Goal: Task Accomplishment & Management: Complete application form

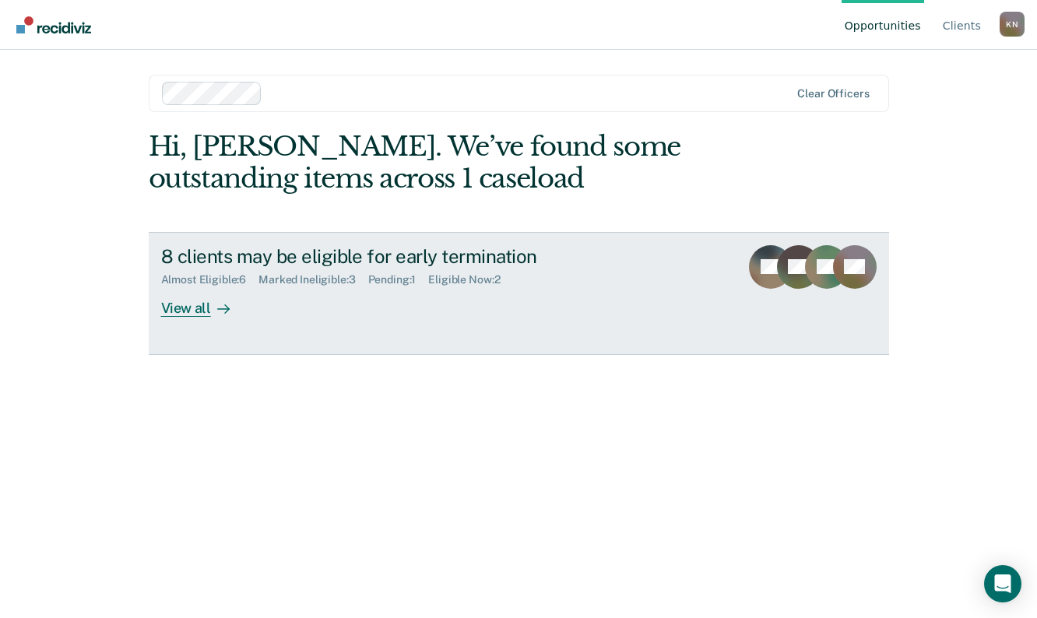
click at [149, 298] on link "8 clients may be eligible for early termination Almost Eligible : 6 Marked Inel…" at bounding box center [519, 293] width 741 height 123
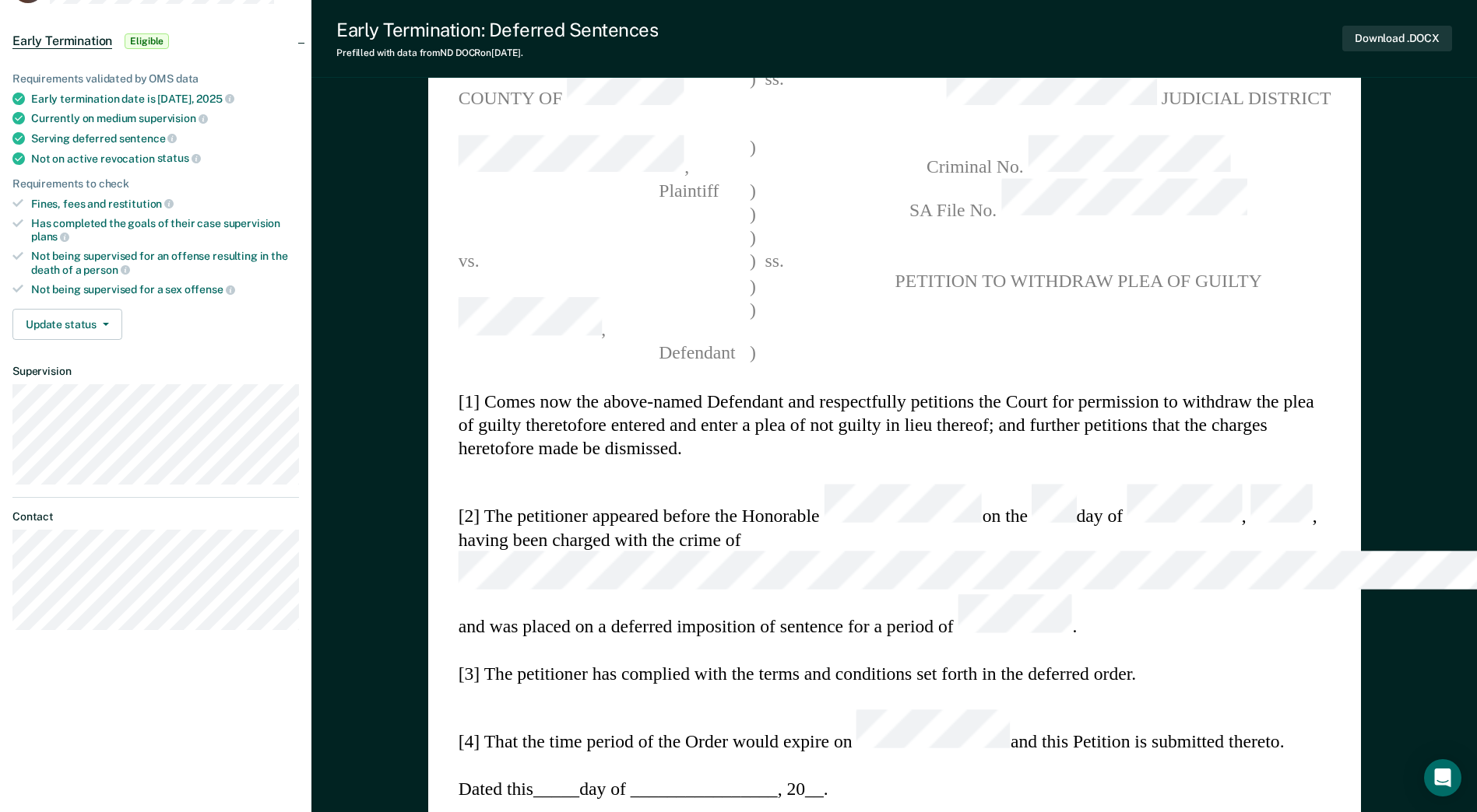
scroll to position [156, 0]
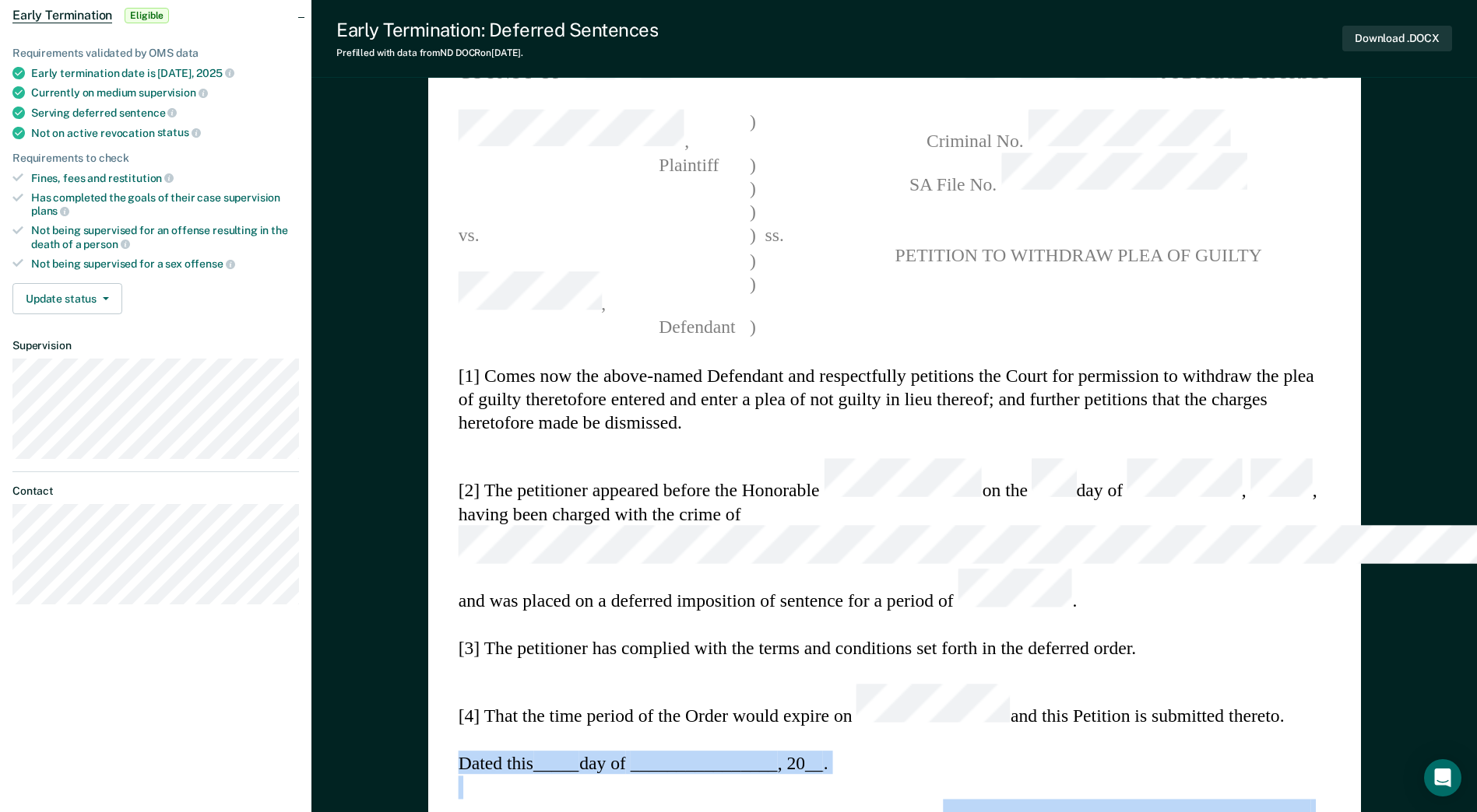
drag, startPoint x: 881, startPoint y: 726, endPoint x: 882, endPoint y: 685, distance: 41.0
click at [882, 617] on div "STATE OF [US_STATE] ) COUNTY OF ) ss. , ) Plaintiff ) ) ) vs. ) ss. ) , ) [GEOG…" at bounding box center [893, 731] width 932 height 1487
drag, startPoint x: 882, startPoint y: 685, endPoint x: 853, endPoint y: 718, distance: 43.9
click at [853, 617] on section "________________________________________ Petitioner and Defendant" at bounding box center [893, 823] width 872 height 48
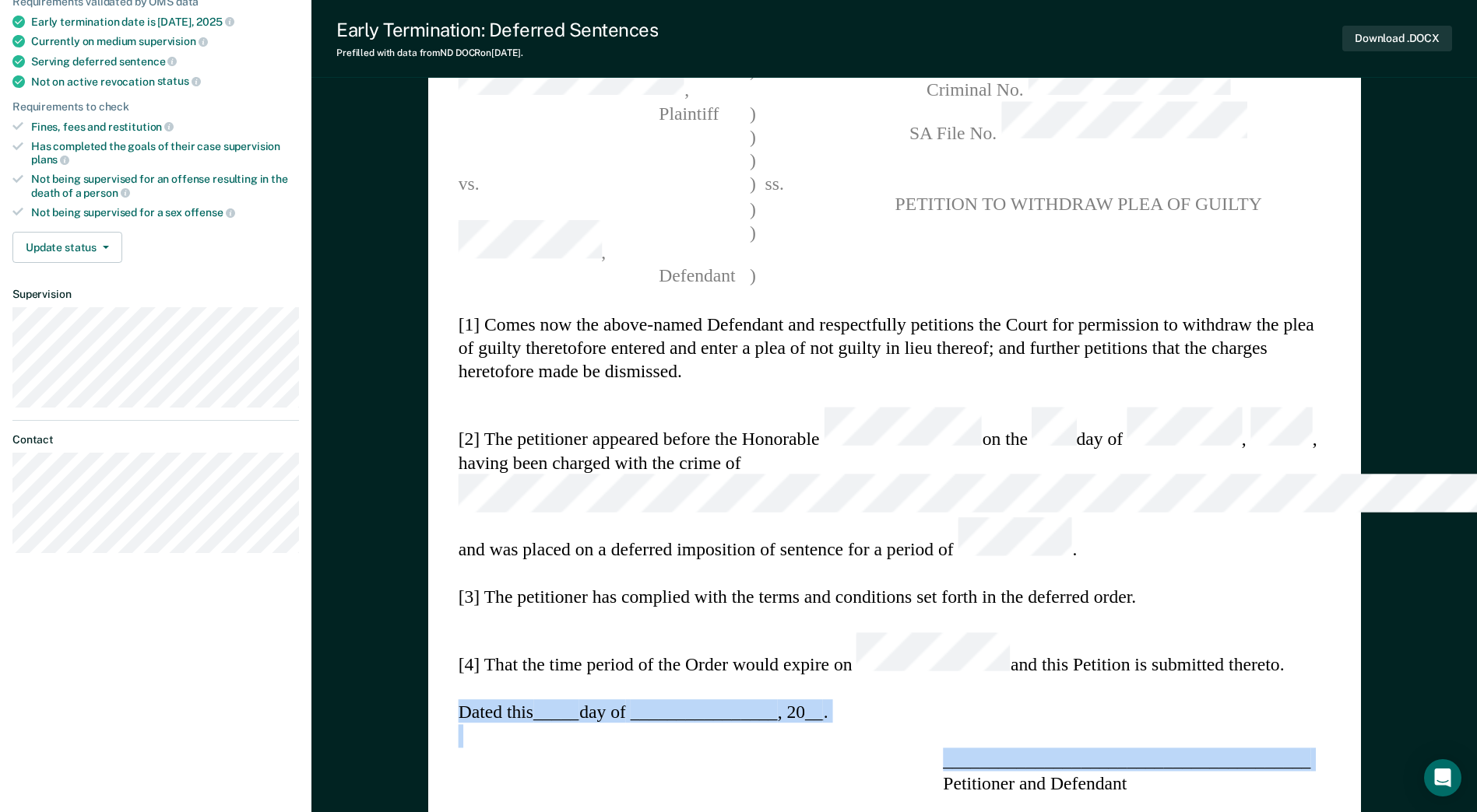
scroll to position [234, 0]
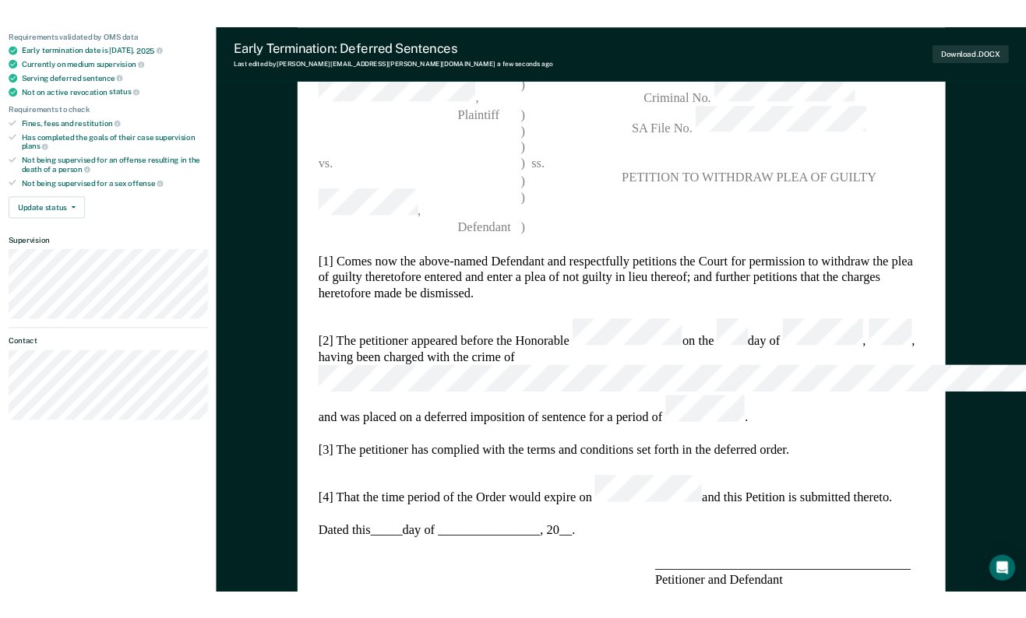
scroll to position [0, 0]
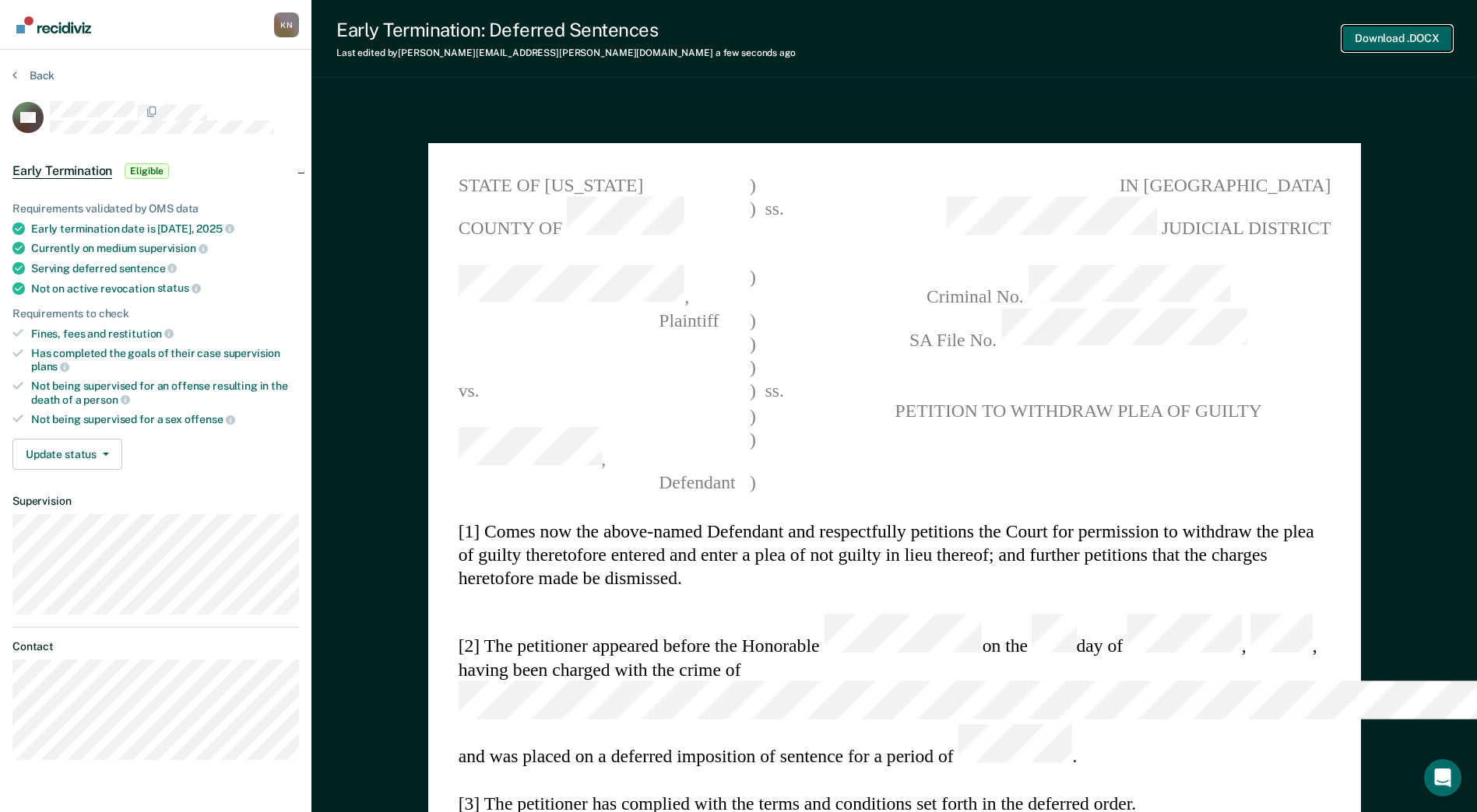
click at [1036, 39] on button "Download .DOCX" at bounding box center [1397, 39] width 110 height 26
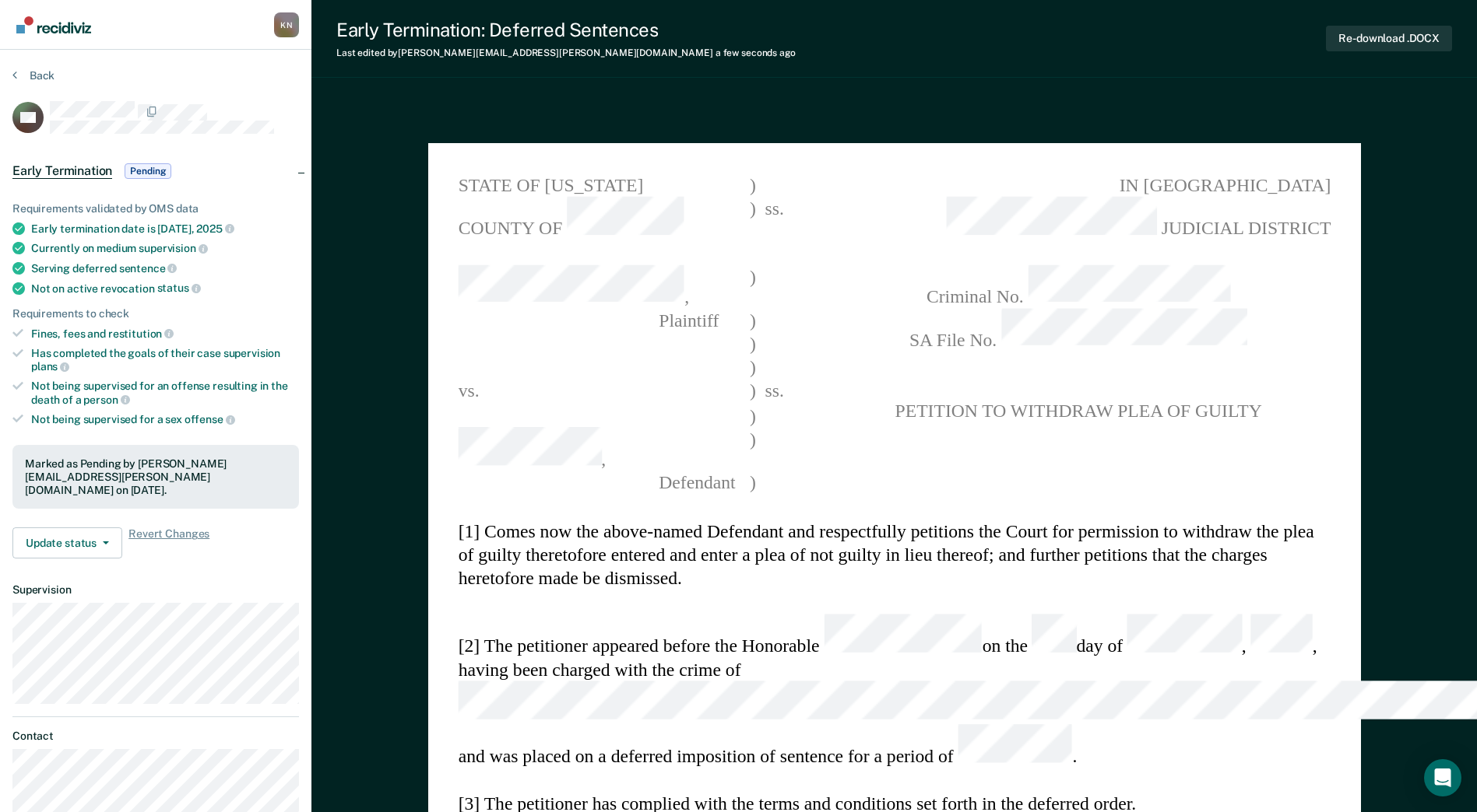
type textarea "x"
